Goal: Information Seeking & Learning: Compare options

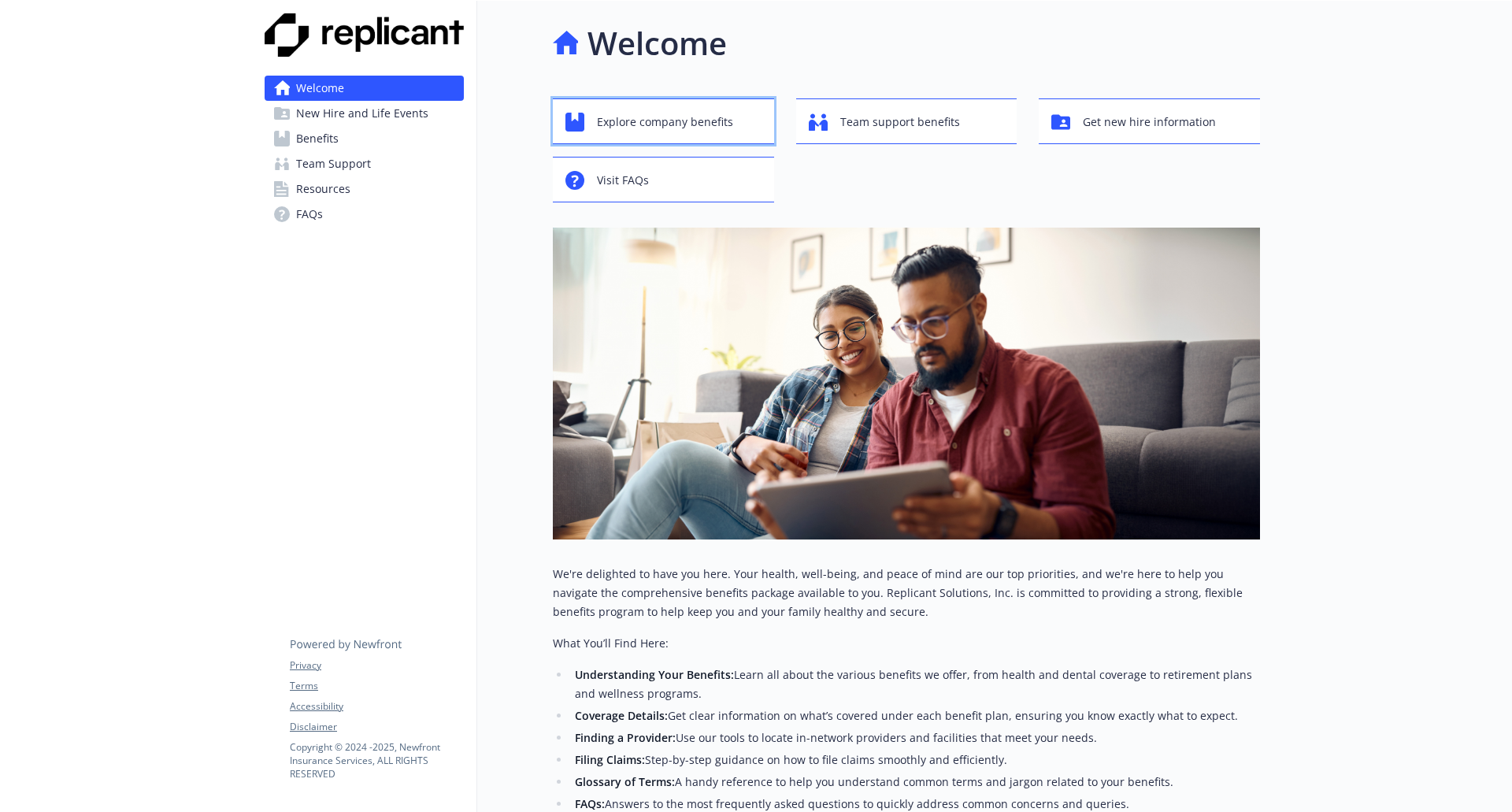
click at [712, 131] on span "Explore company benefits" at bounding box center [665, 121] width 136 height 30
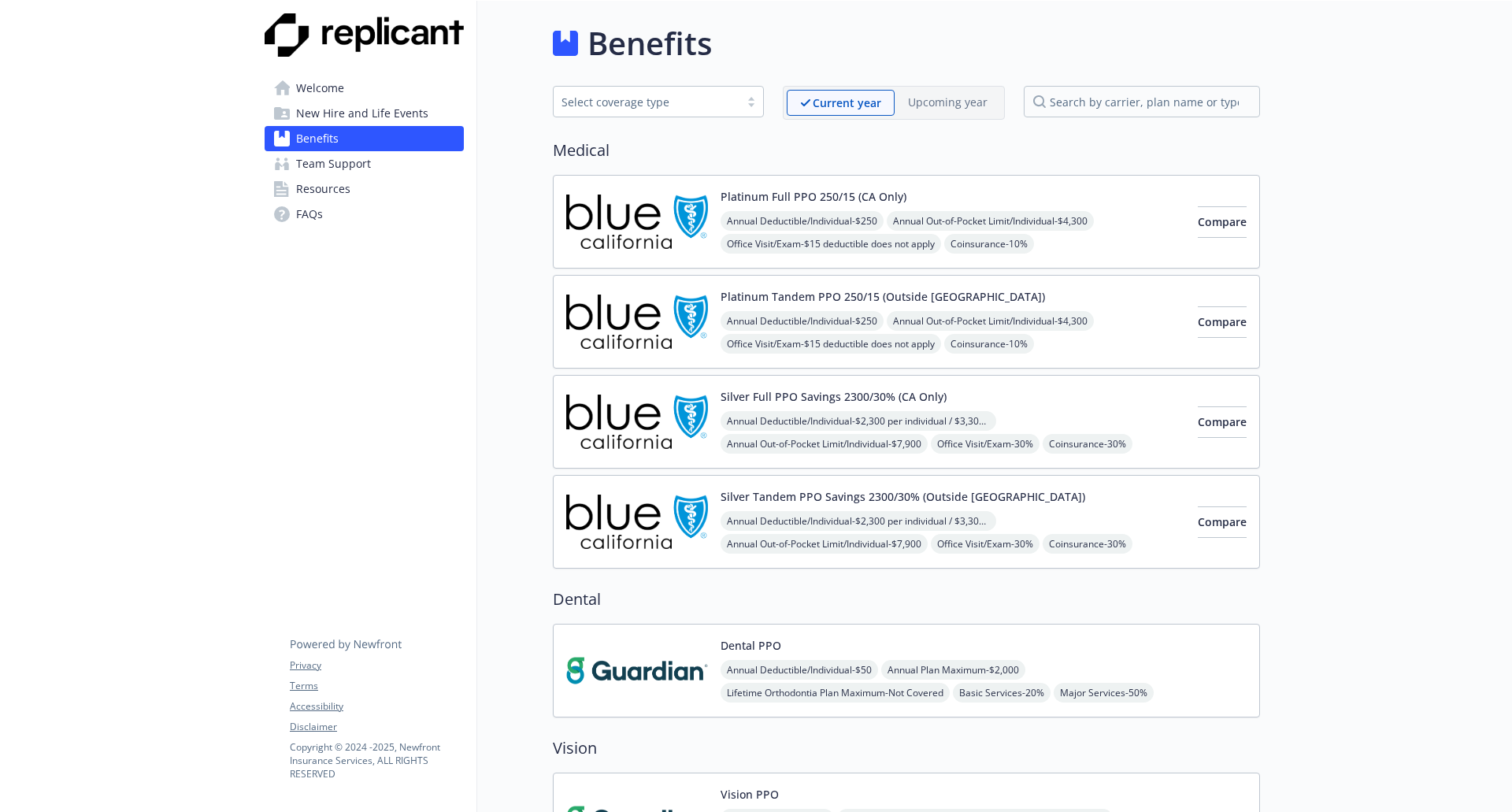
click at [392, 117] on span "New Hire and Life Events" at bounding box center [362, 113] width 132 height 25
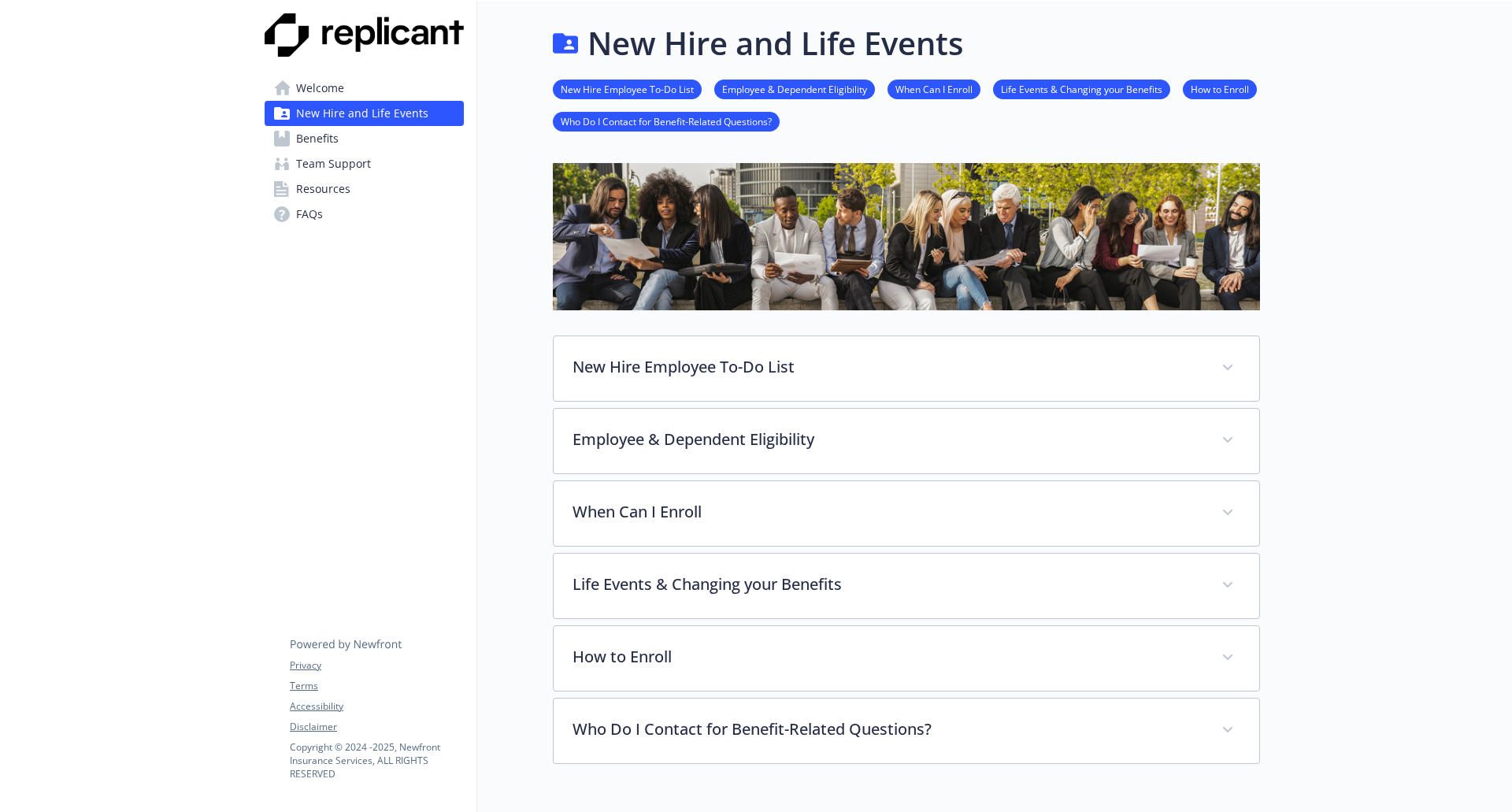
click at [349, 189] on span "Resources" at bounding box center [323, 189] width 55 height 25
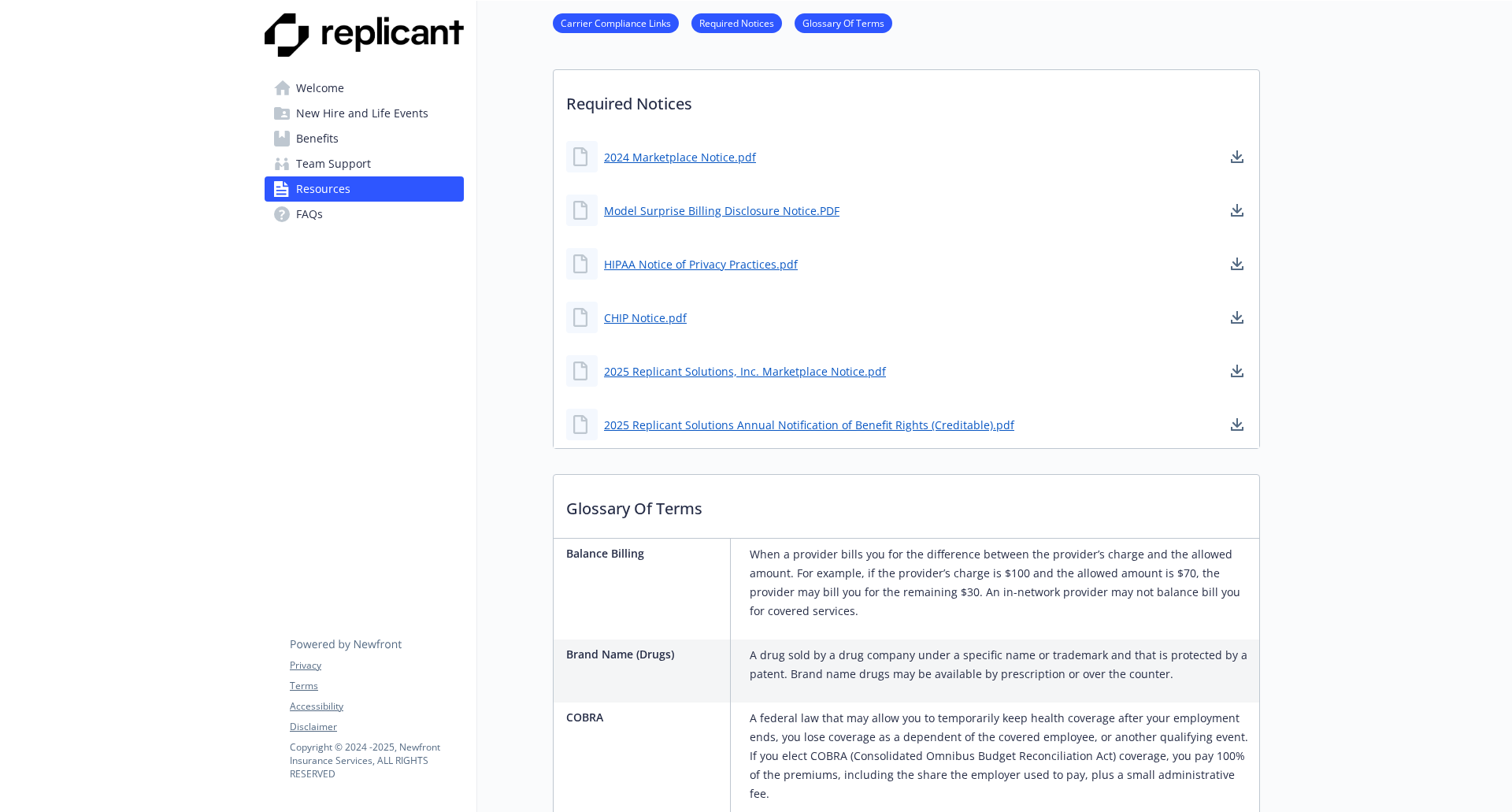
scroll to position [551, 0]
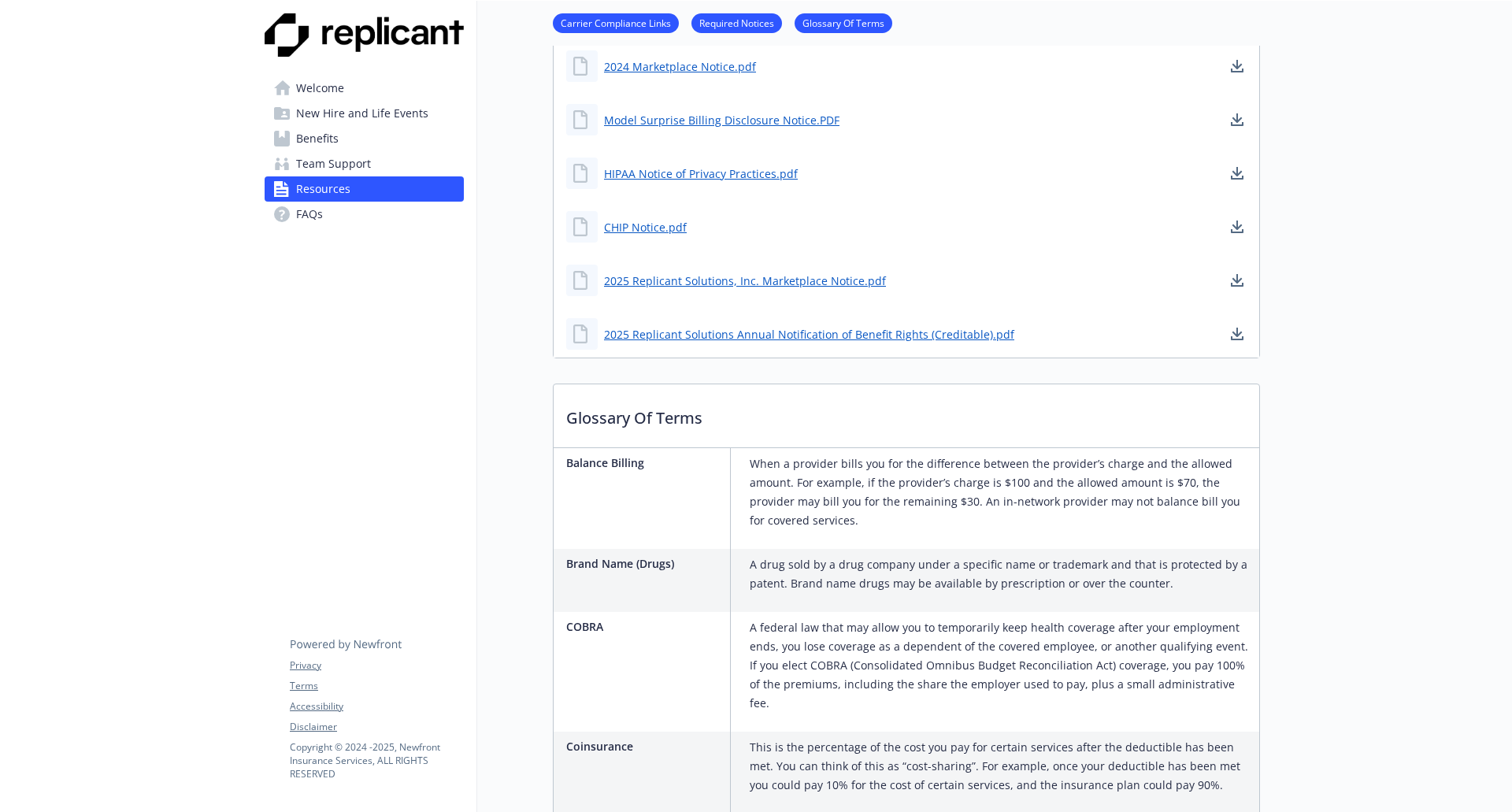
click at [316, 160] on span "Team Support" at bounding box center [333, 164] width 75 height 25
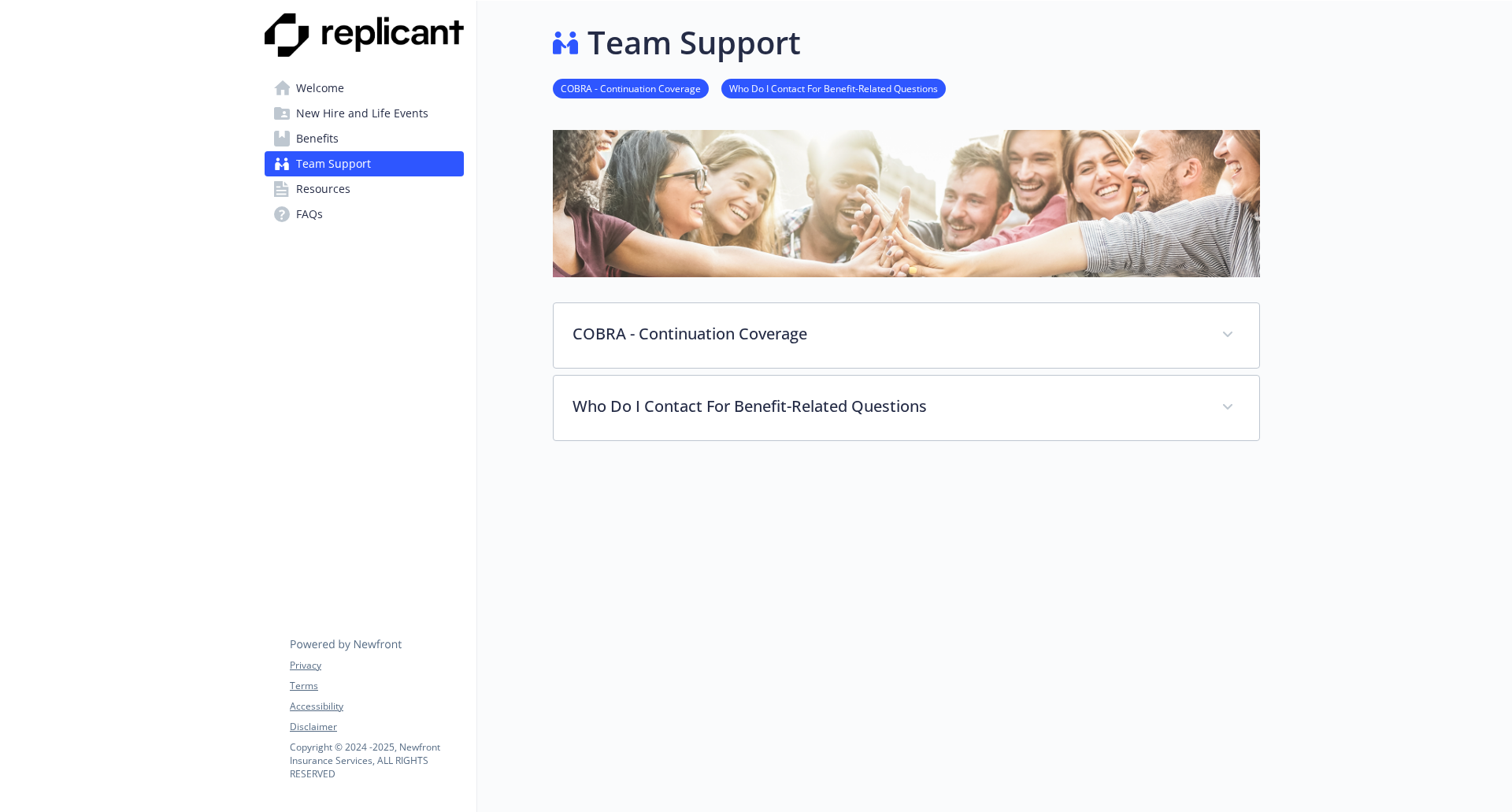
scroll to position [12, 0]
click at [313, 140] on span "Benefits" at bounding box center [317, 138] width 42 height 25
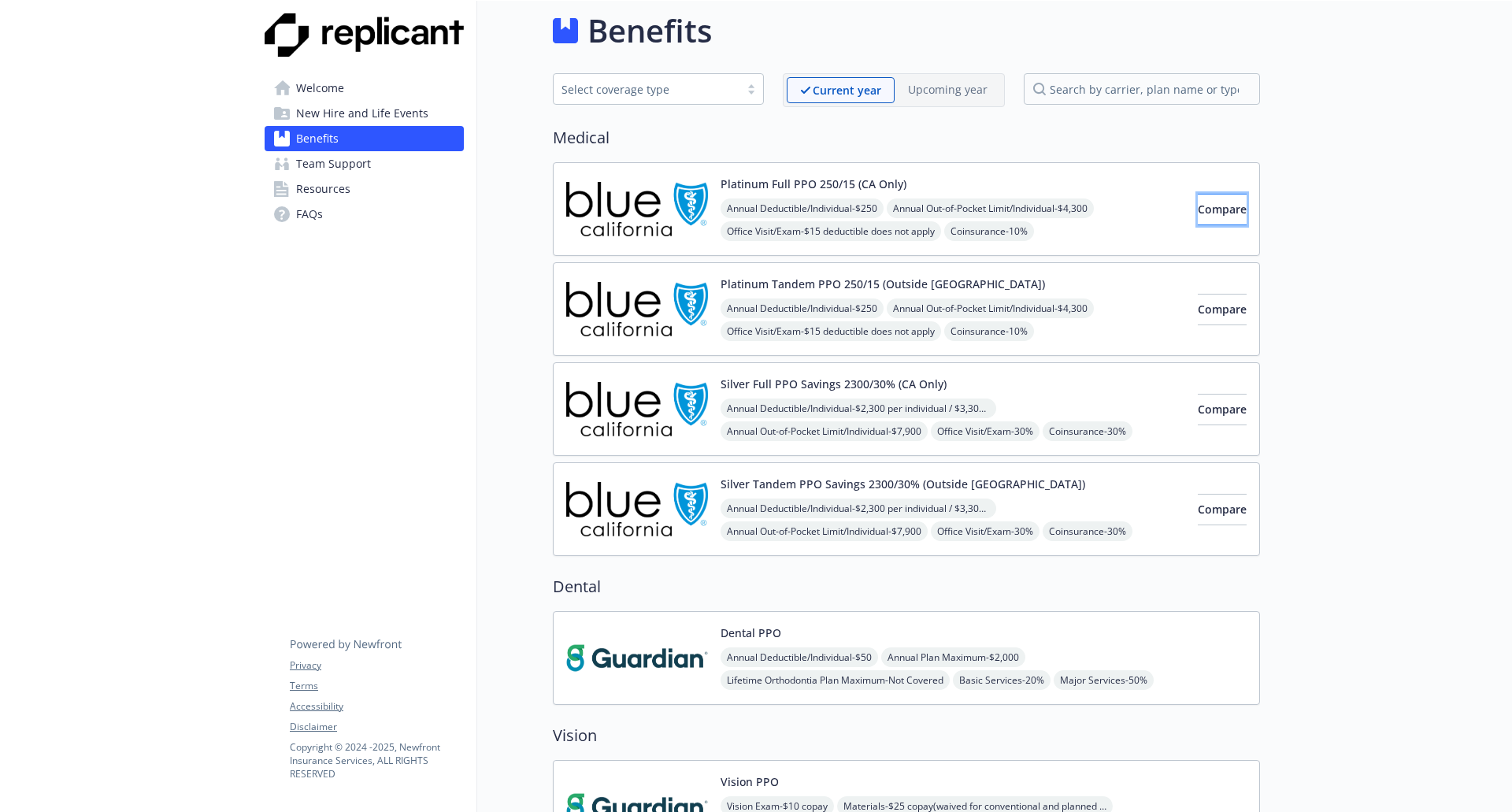
click at [1213, 219] on button "Compare" at bounding box center [1222, 209] width 49 height 32
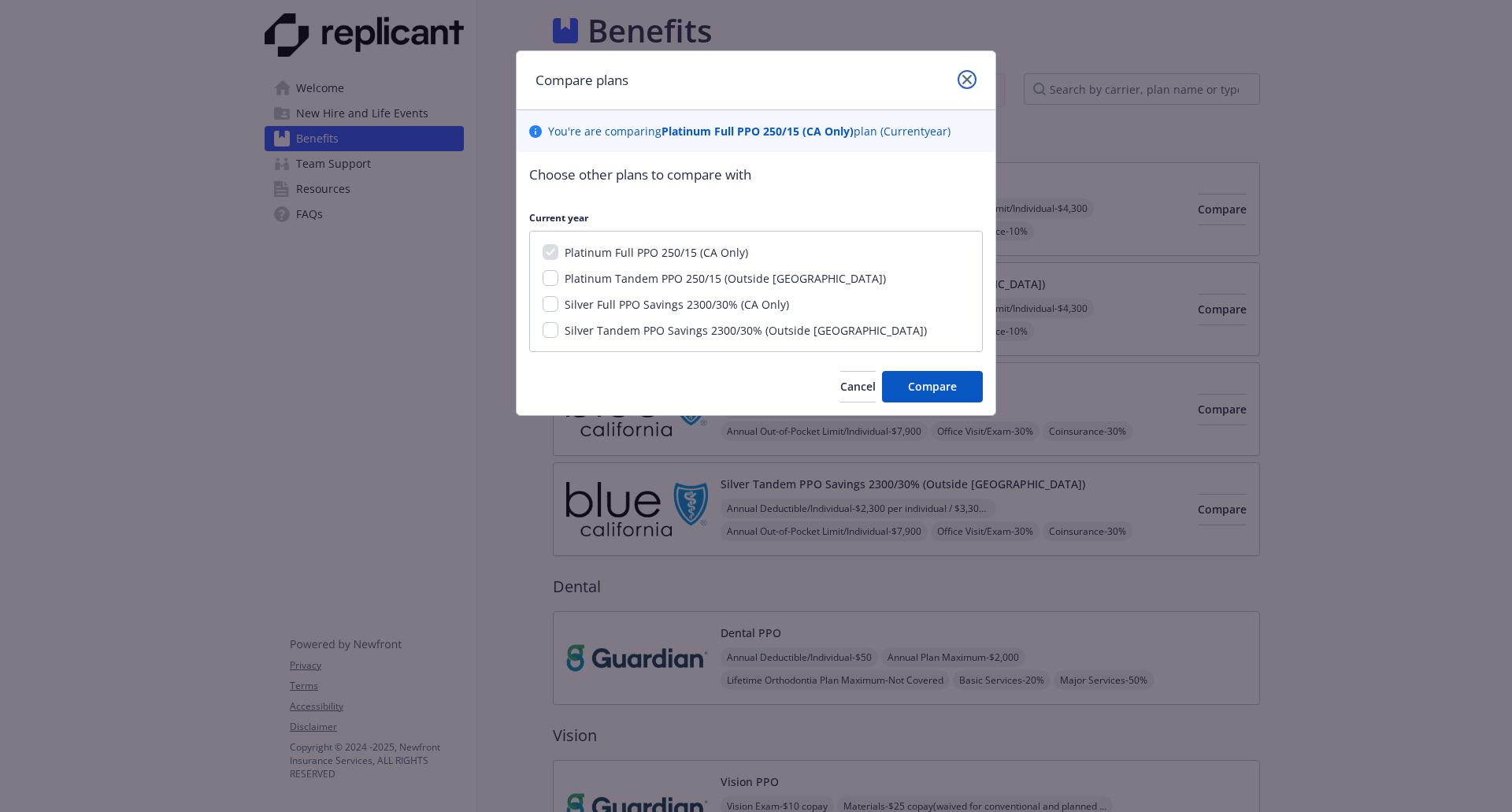
click at [968, 82] on icon "close" at bounding box center [967, 80] width 10 height 10
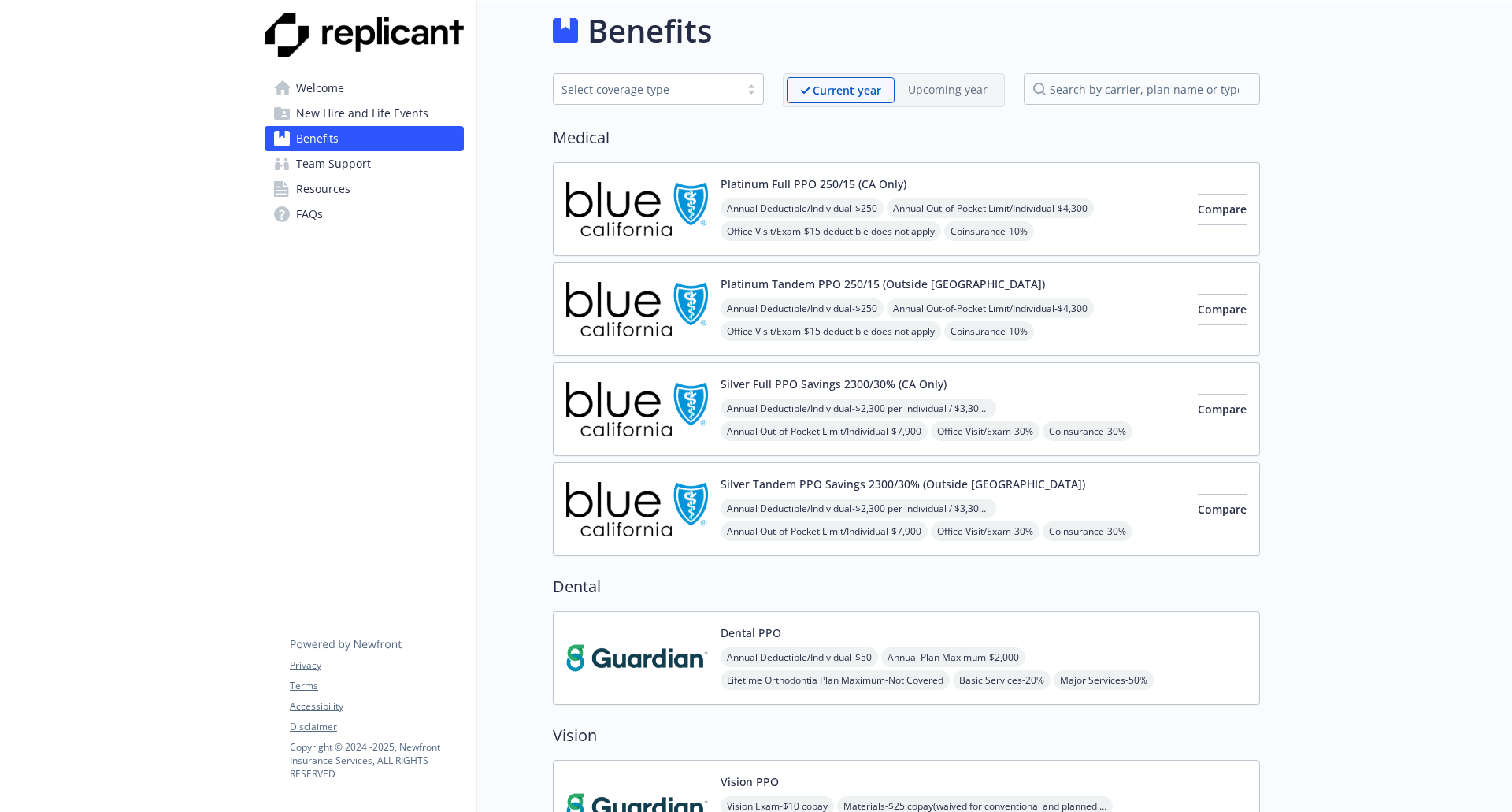
click at [369, 111] on span "New Hire and Life Events" at bounding box center [362, 113] width 132 height 25
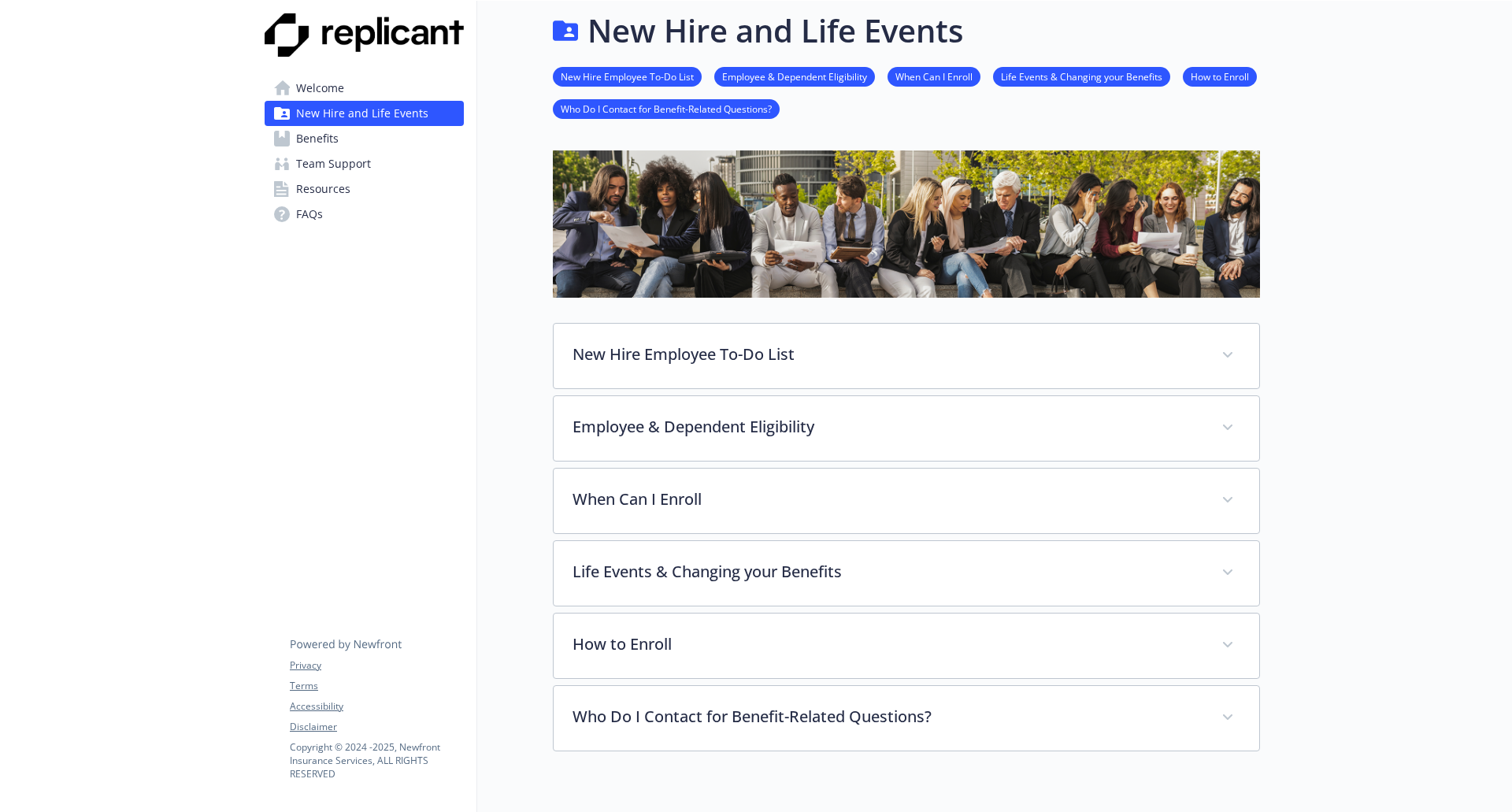
click at [333, 89] on span "Welcome" at bounding box center [319, 88] width 48 height 25
